Goal: Transaction & Acquisition: Purchase product/service

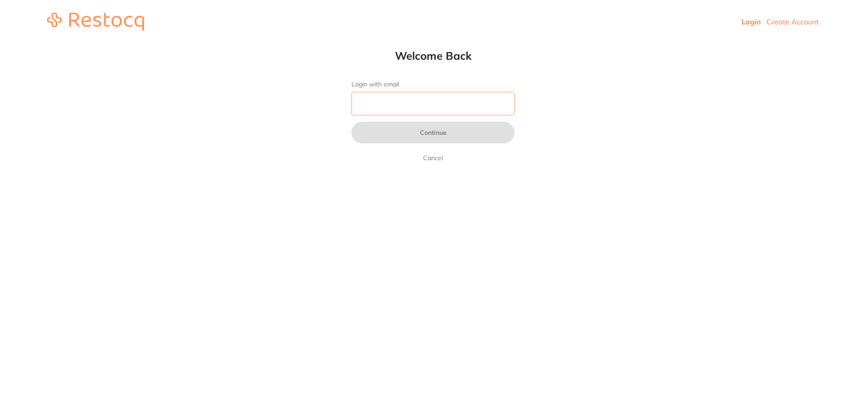
click at [408, 103] on input "Login with email" at bounding box center [432, 104] width 163 height 24
type input "[EMAIL_ADDRESS][DOMAIN_NAME]"
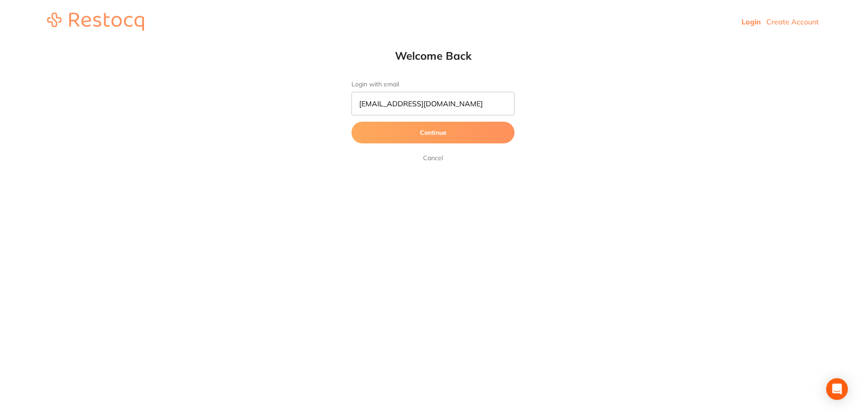
click at [412, 141] on button "Continue" at bounding box center [432, 133] width 163 height 22
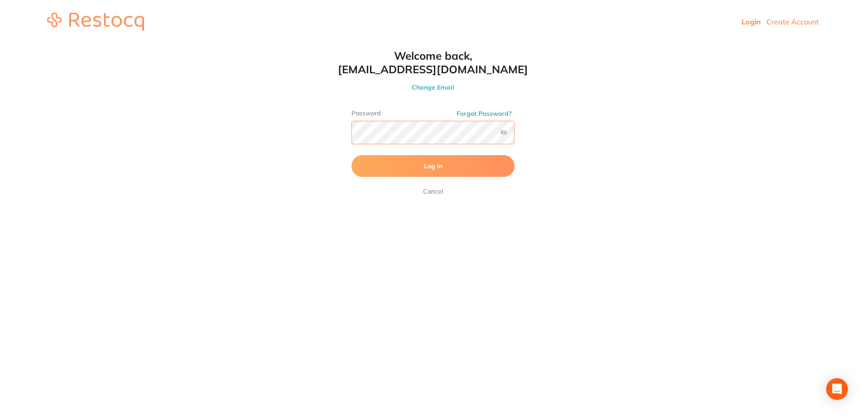
click at [351, 155] on button "Log In" at bounding box center [432, 166] width 163 height 22
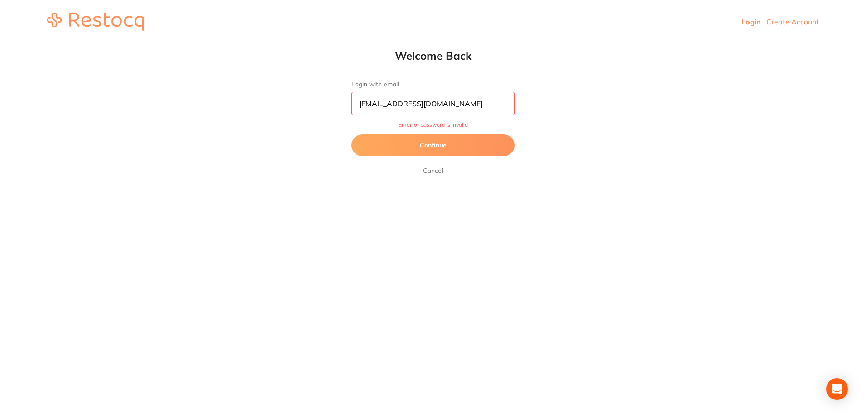
click at [438, 144] on button "Continue" at bounding box center [432, 145] width 163 height 22
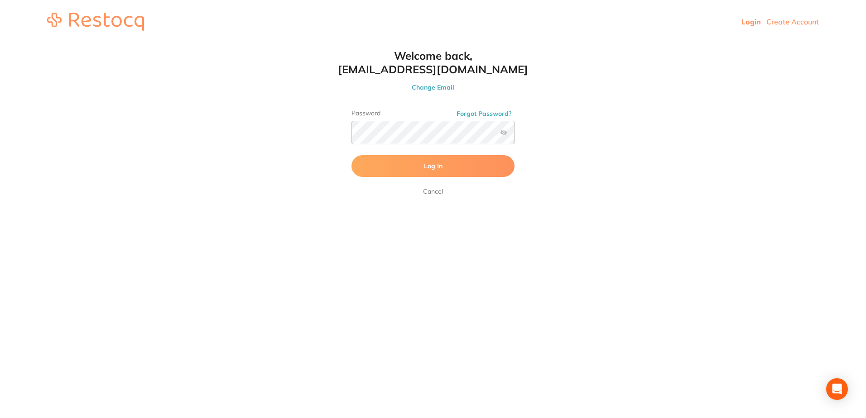
click at [429, 167] on span "Log In" at bounding box center [433, 166] width 19 height 8
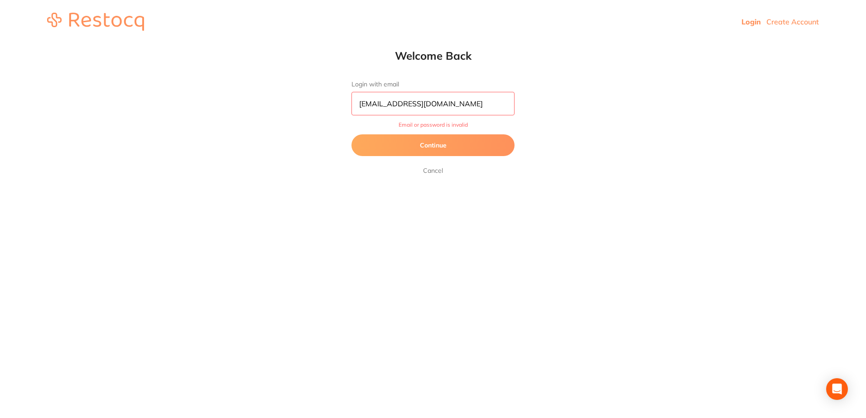
click at [447, 149] on button "Continue" at bounding box center [432, 145] width 163 height 22
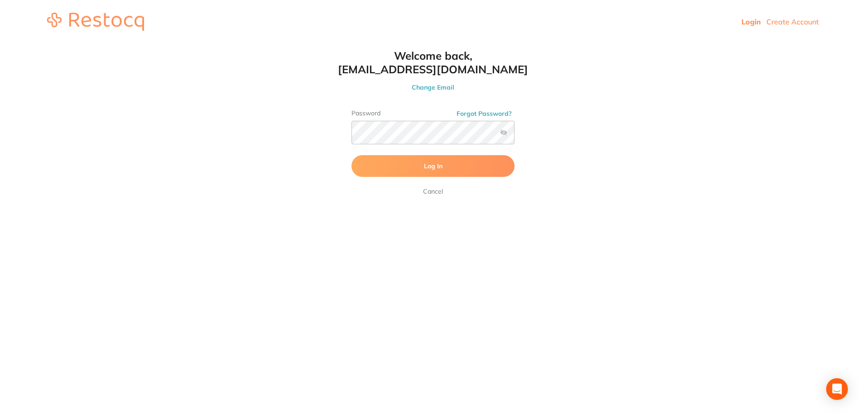
click at [503, 133] on label at bounding box center [503, 132] width 7 height 7
click at [514, 135] on input "checkbox" at bounding box center [514, 135] width 0 height 0
click at [325, 43] on html "Login Create Account Welcome Back Login with email [EMAIL_ADDRESS][DOMAIN_NAME]…" at bounding box center [433, 21] width 866 height 43
click at [351, 155] on button "Log In" at bounding box center [432, 166] width 163 height 22
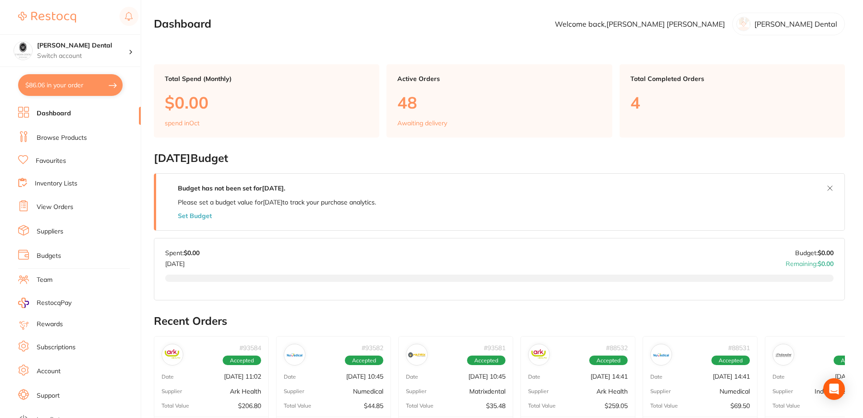
click at [58, 138] on link "Browse Products" at bounding box center [62, 138] width 50 height 9
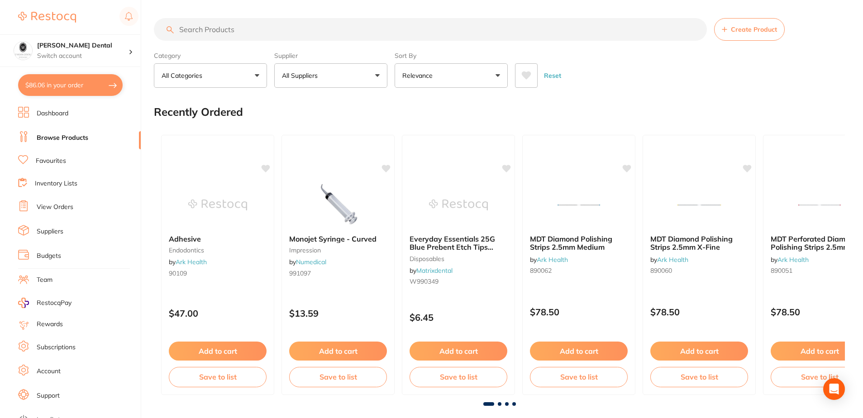
click at [247, 29] on input "search" at bounding box center [430, 29] width 553 height 23
type input "saline irregation"
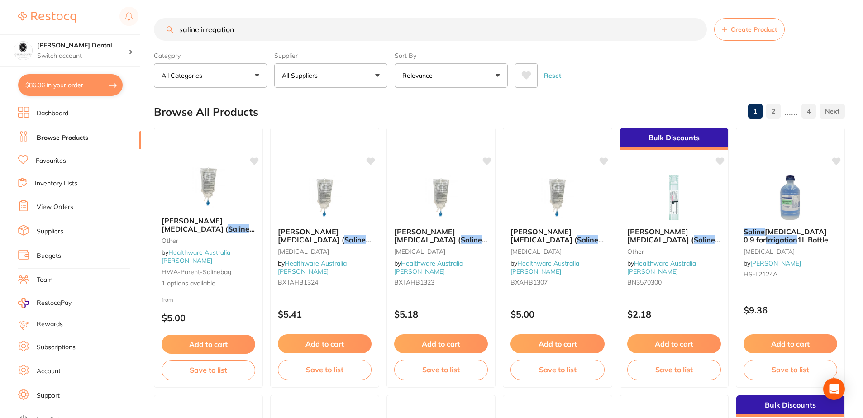
click at [498, 78] on button "Relevance" at bounding box center [451, 75] width 113 height 24
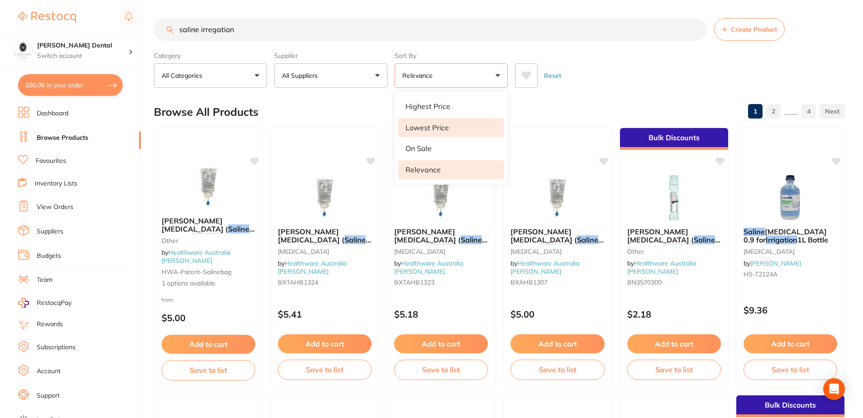
click at [432, 128] on p "Lowest Price" at bounding box center [427, 128] width 43 height 8
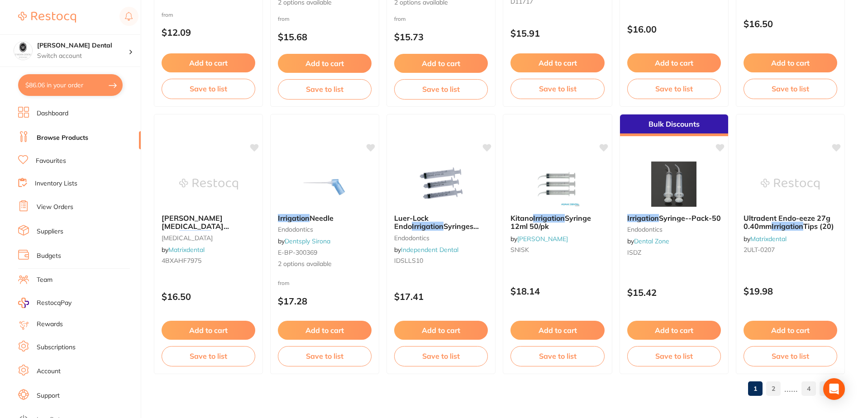
scroll to position [2158, 0]
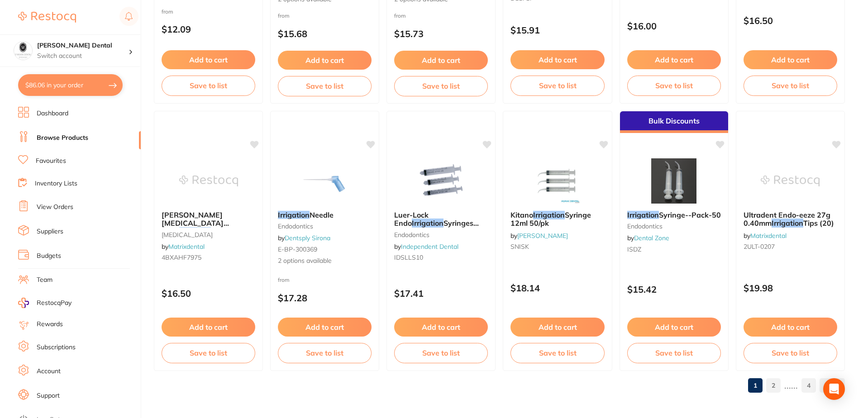
click at [775, 388] on link "2" at bounding box center [774, 386] width 14 height 18
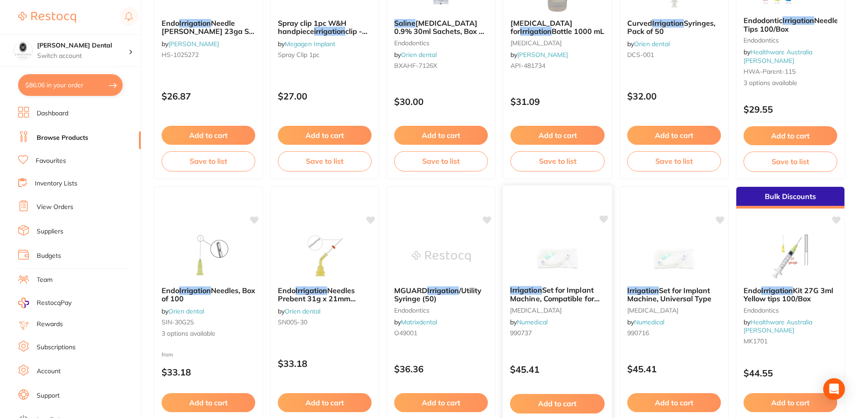
scroll to position [543, 0]
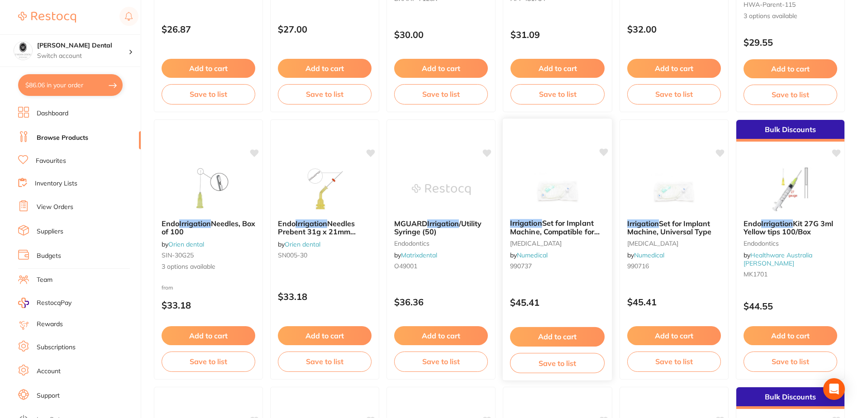
click at [550, 189] on img at bounding box center [557, 189] width 59 height 46
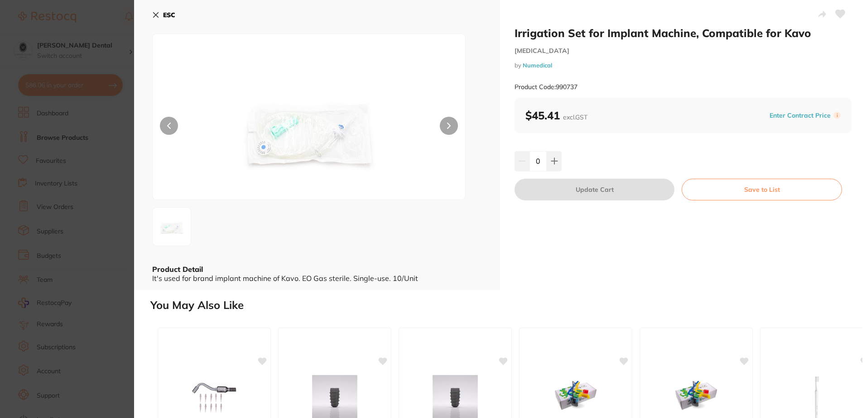
click at [308, 129] on img at bounding box center [308, 128] width 187 height 143
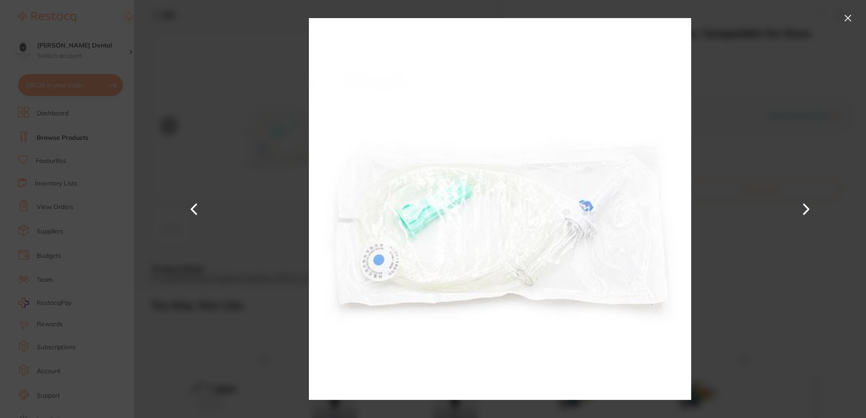
click at [845, 17] on button at bounding box center [847, 18] width 14 height 14
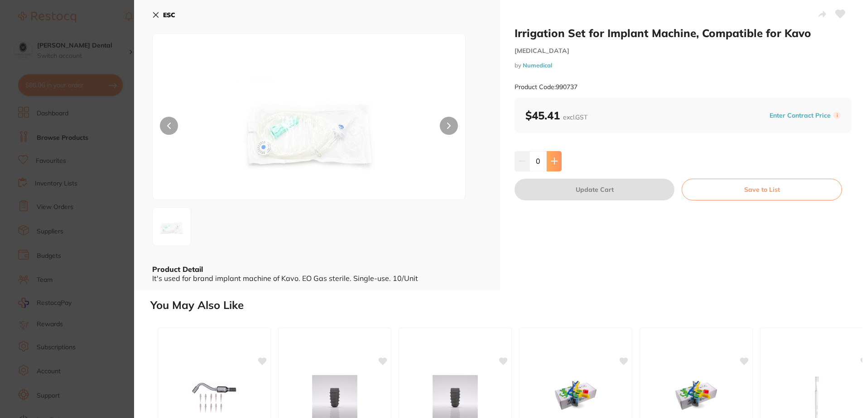
click at [555, 157] on button at bounding box center [554, 161] width 15 height 20
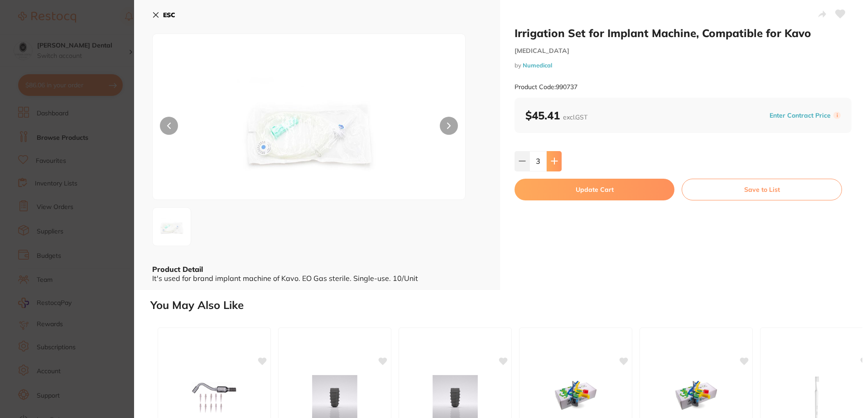
click at [557, 160] on button at bounding box center [554, 161] width 15 height 20
type input "6"
click at [158, 15] on icon at bounding box center [155, 14] width 7 height 7
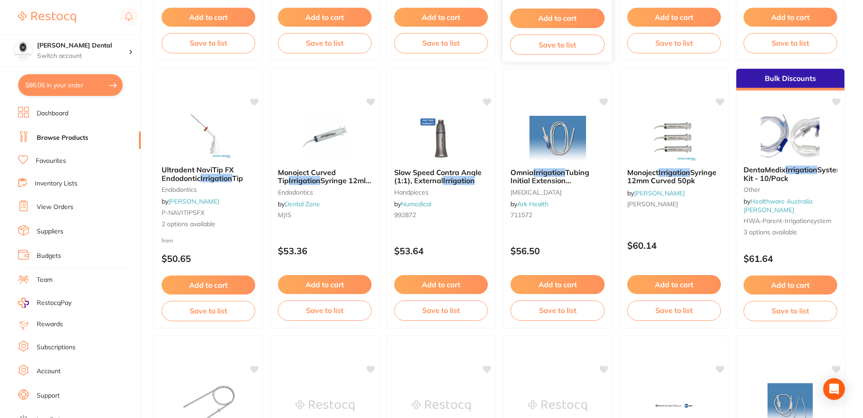
scroll to position [906, 0]
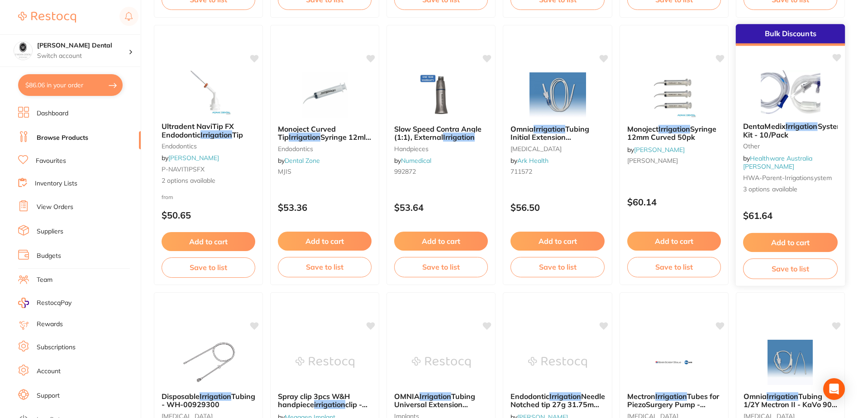
click at [768, 93] on img at bounding box center [790, 92] width 59 height 46
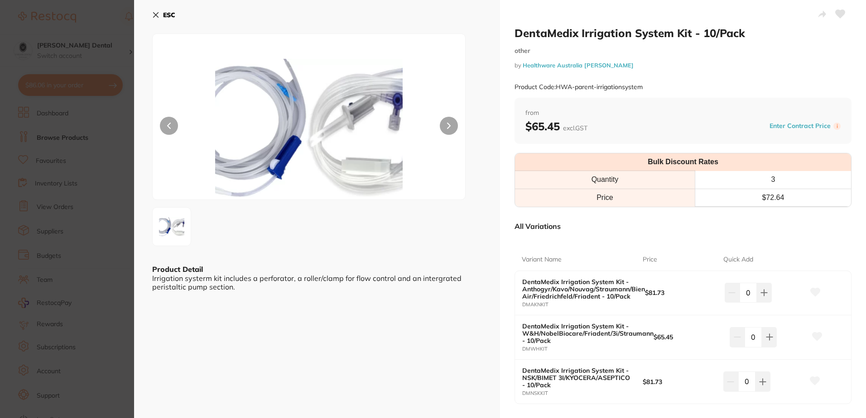
click at [445, 129] on button at bounding box center [449, 126] width 18 height 18
